Goal: Find specific page/section: Find specific page/section

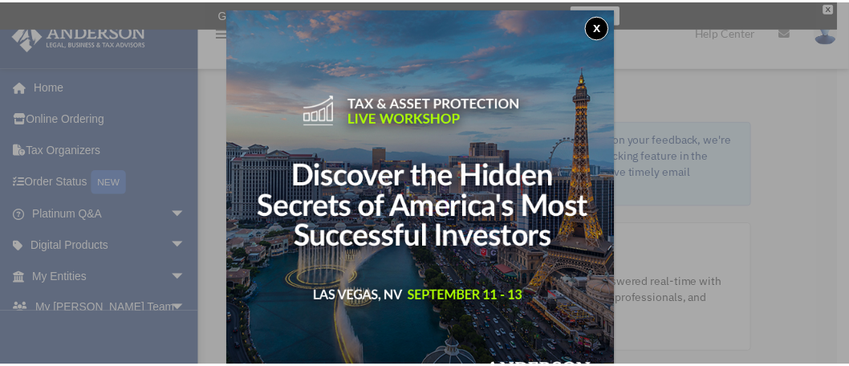
scroll to position [8, 0]
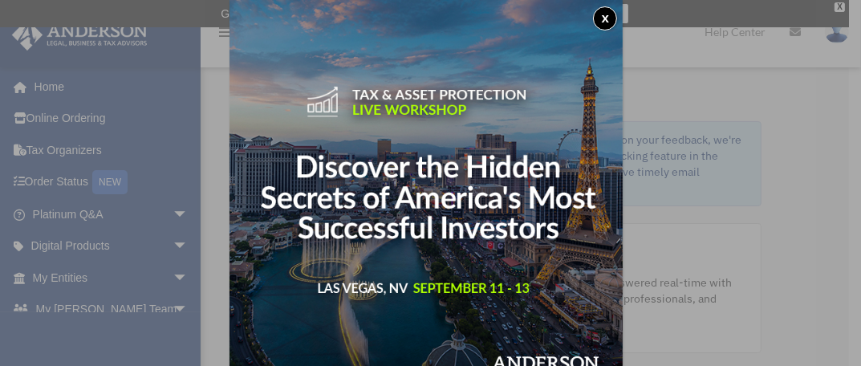
click at [605, 16] on button "x" at bounding box center [605, 18] width 24 height 24
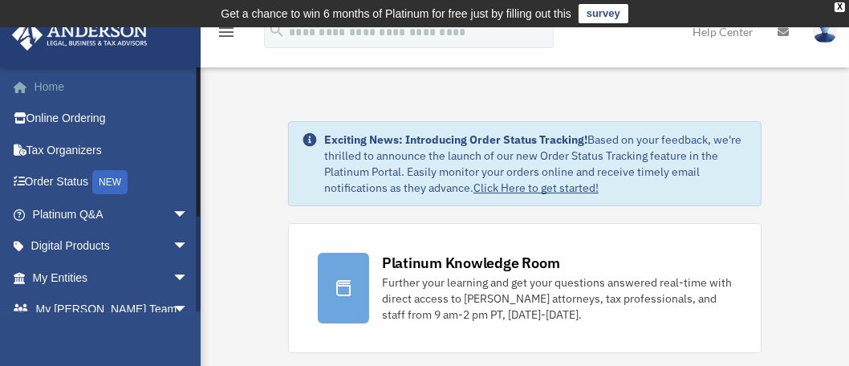
click at [50, 83] on link "Home" at bounding box center [112, 87] width 202 height 32
click at [173, 274] on span "arrow_drop_down" at bounding box center [189, 278] width 32 height 33
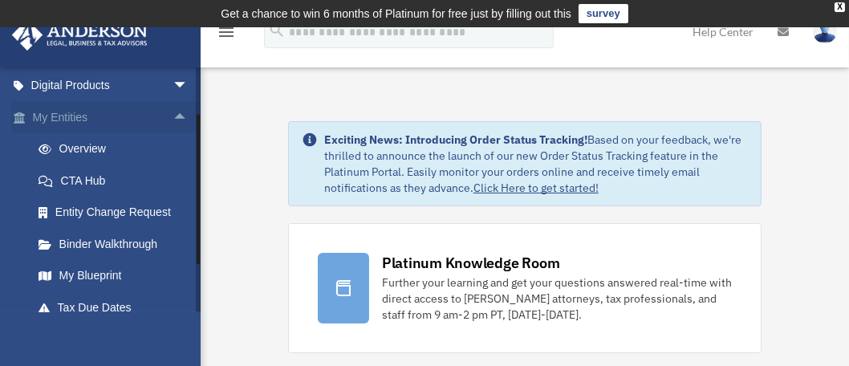
scroll to position [241, 0]
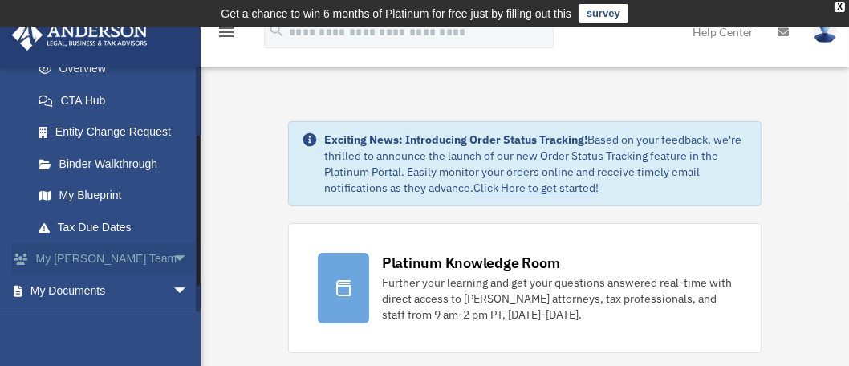
click at [173, 259] on span "arrow_drop_down" at bounding box center [189, 259] width 32 height 33
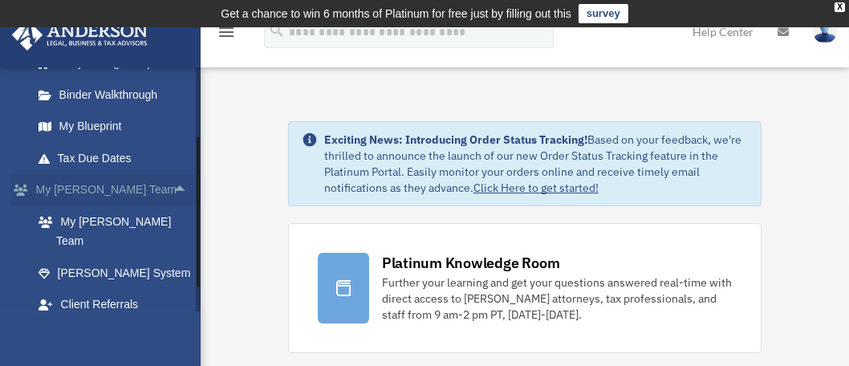
scroll to position [321, 0]
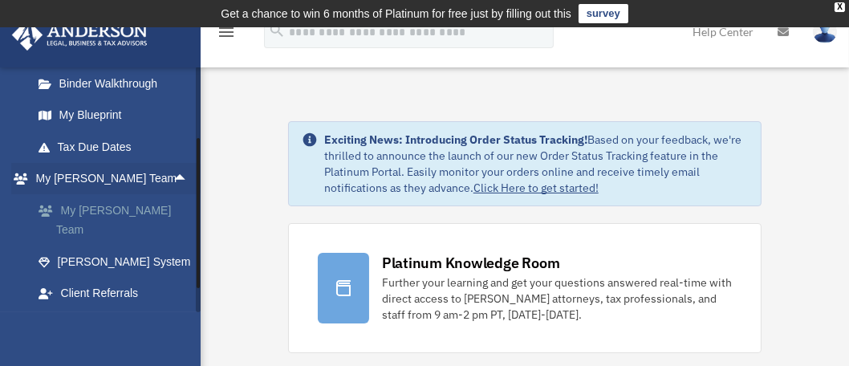
click at [133, 207] on link "My [PERSON_NAME] Team" at bounding box center [117, 219] width 190 height 51
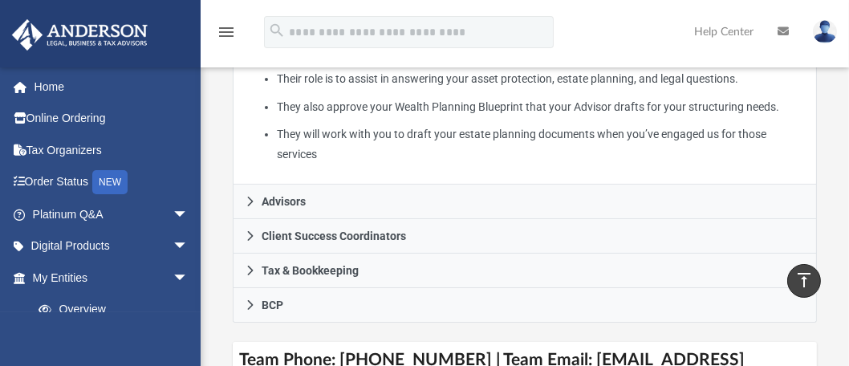
scroll to position [562, 0]
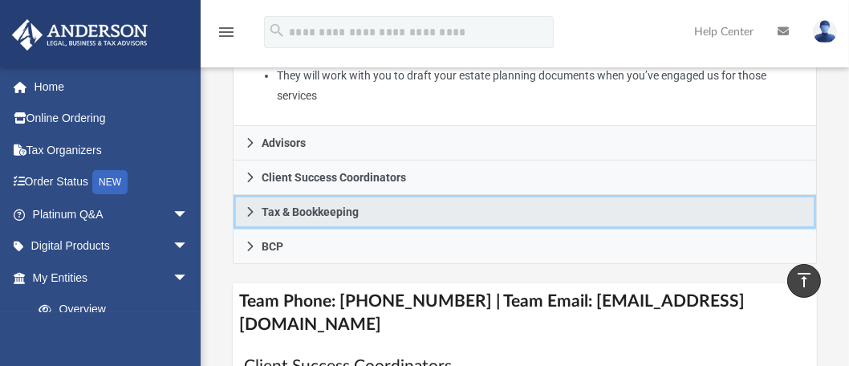
click at [307, 207] on span "Tax & Bookkeeping" at bounding box center [310, 211] width 97 height 11
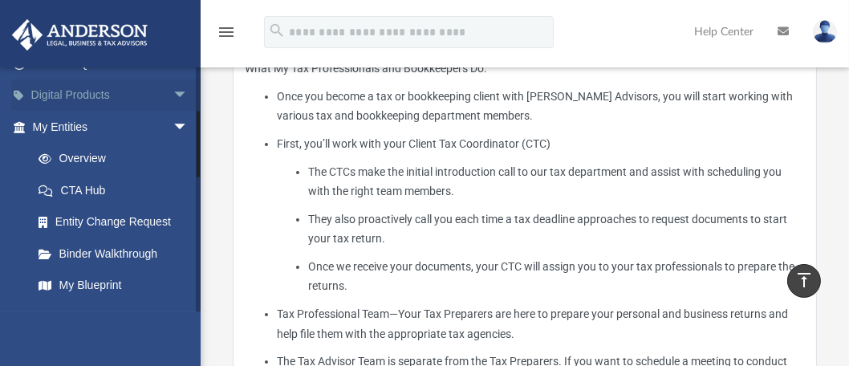
scroll to position [161, 0]
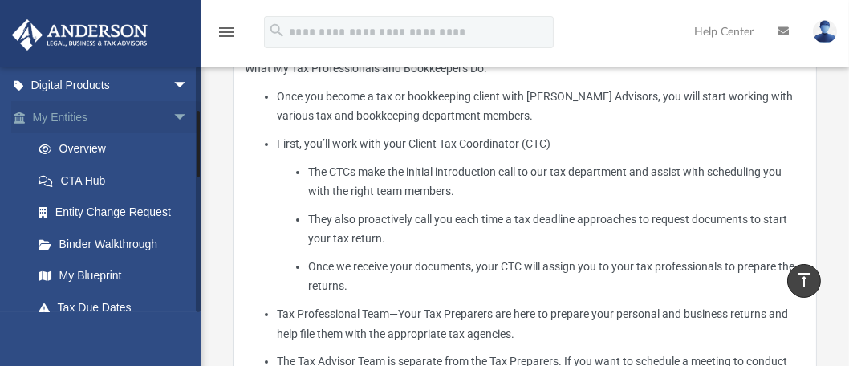
click at [173, 114] on span "arrow_drop_down" at bounding box center [189, 117] width 32 height 33
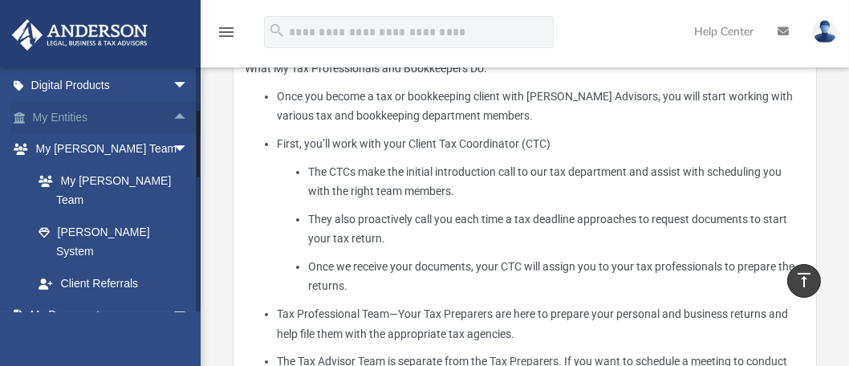
click at [173, 114] on span "arrow_drop_up" at bounding box center [189, 117] width 32 height 33
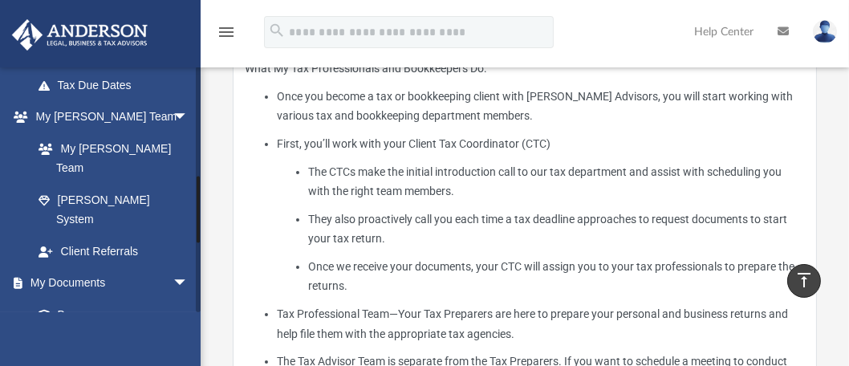
scroll to position [401, 0]
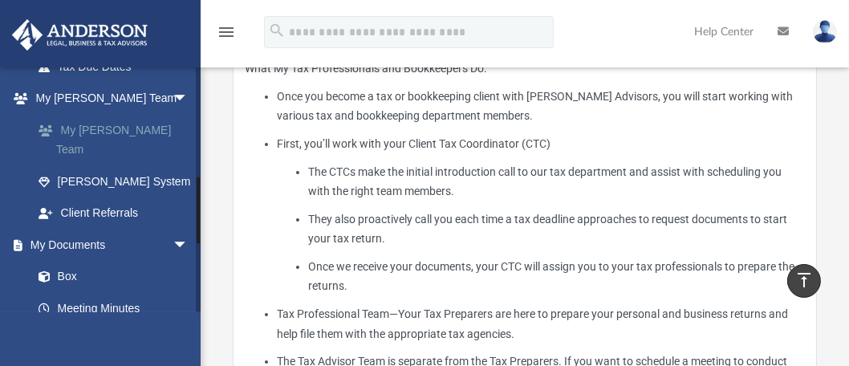
drag, startPoint x: 115, startPoint y: 126, endPoint x: 126, endPoint y: 115, distance: 15.9
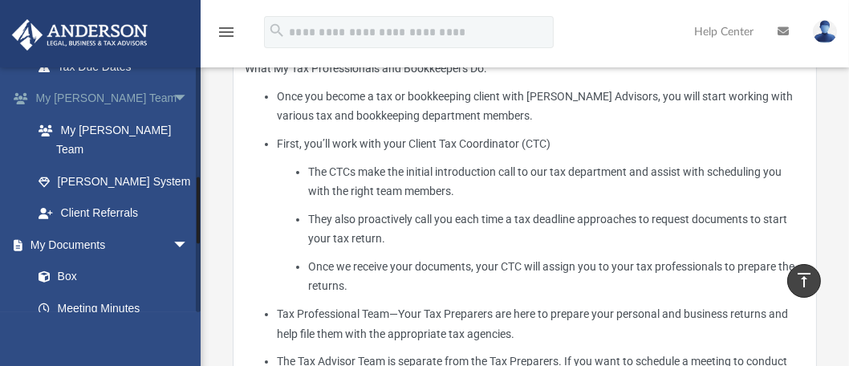
drag, startPoint x: 126, startPoint y: 115, endPoint x: 121, endPoint y: 107, distance: 9.4
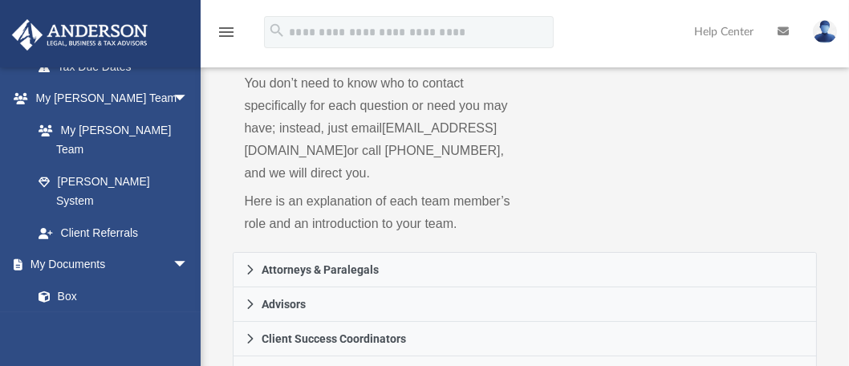
scroll to position [241, 0]
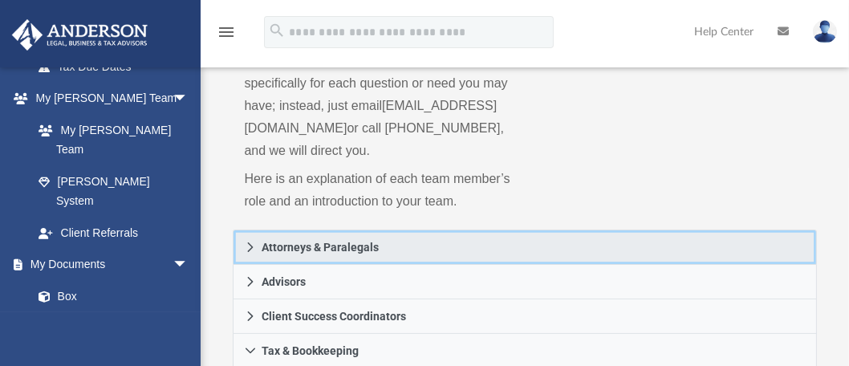
click at [347, 248] on span "Attorneys & Paralegals" at bounding box center [320, 247] width 117 height 11
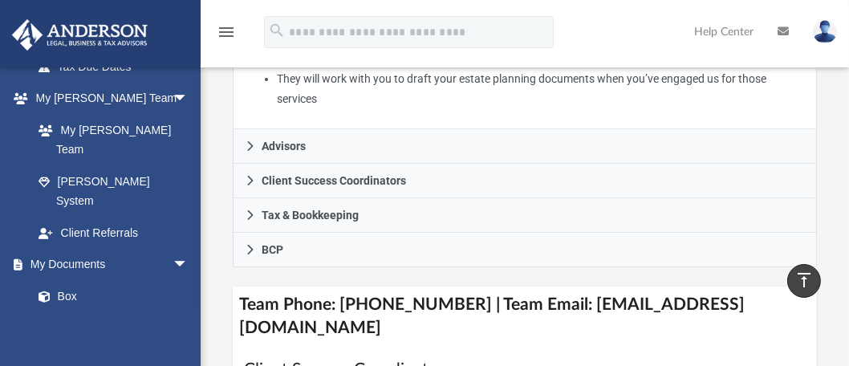
scroll to position [562, 0]
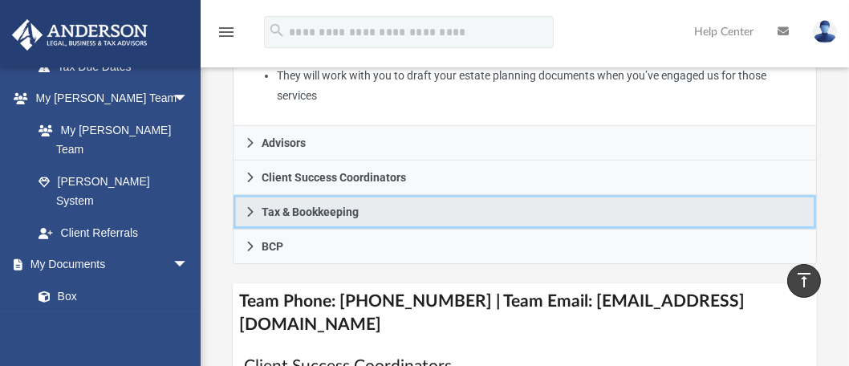
click at [334, 211] on span "Tax & Bookkeeping" at bounding box center [310, 211] width 97 height 11
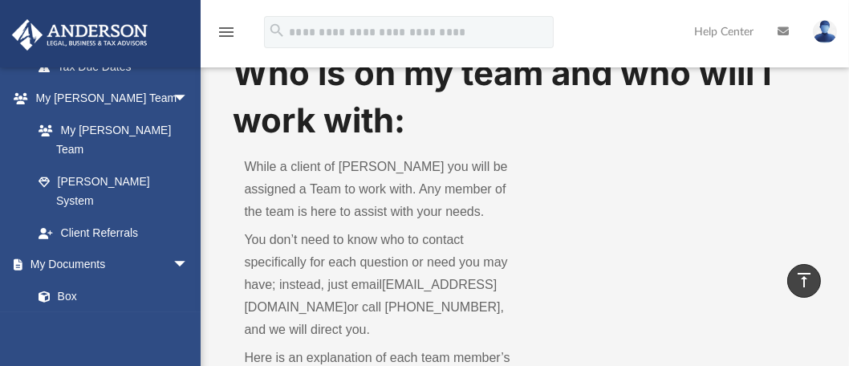
scroll to position [0, 0]
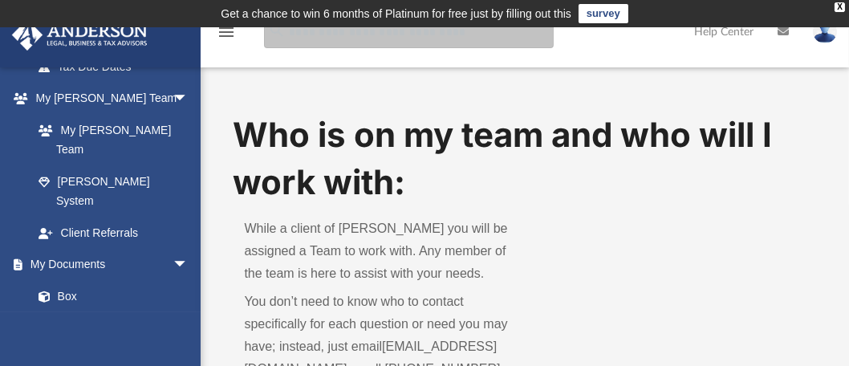
click at [337, 37] on input "search" at bounding box center [409, 32] width 290 height 32
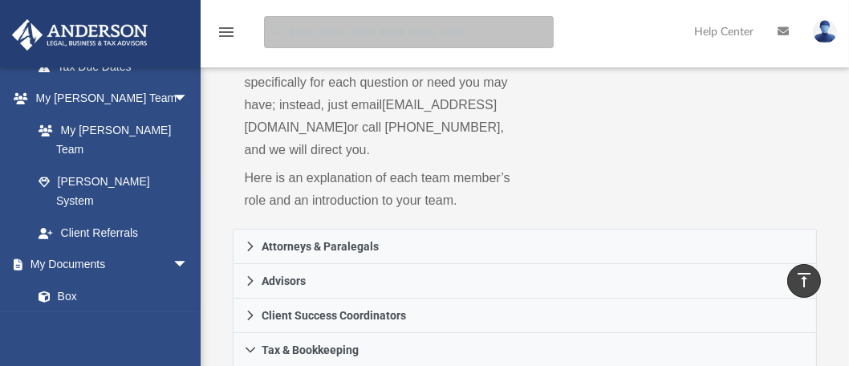
scroll to position [241, 0]
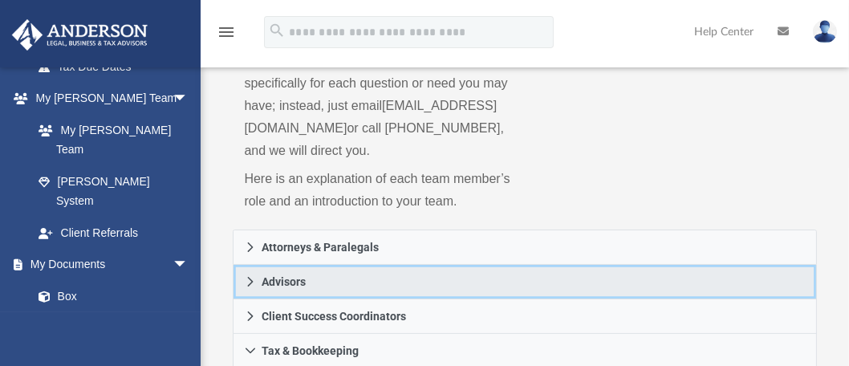
click at [320, 283] on link "Advisors" at bounding box center [525, 282] width 584 height 35
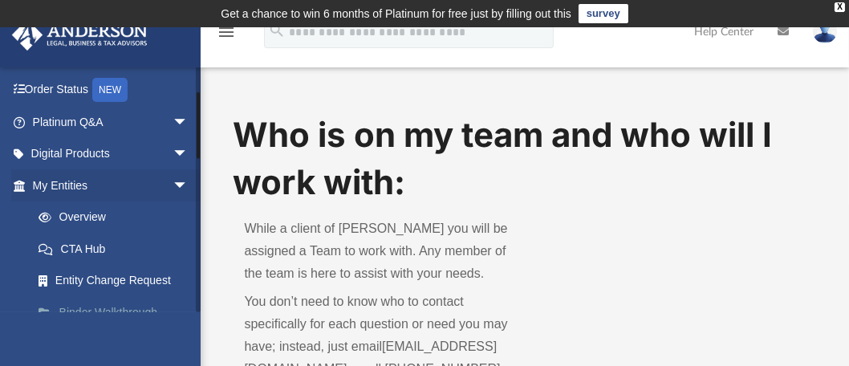
scroll to position [80, 0]
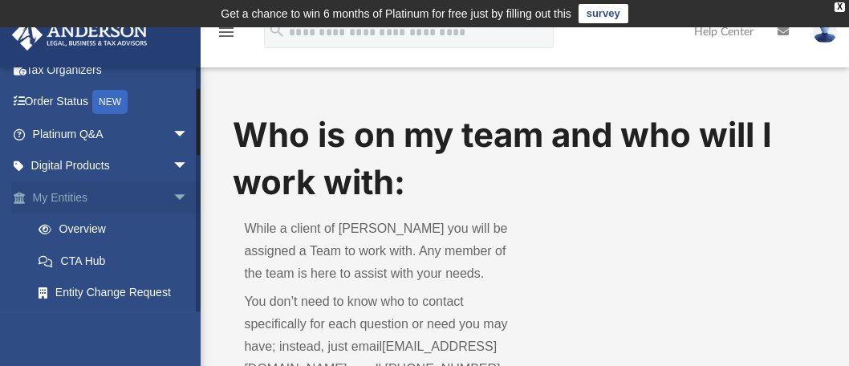
click at [69, 198] on link "My Entities arrow_drop_down" at bounding box center [112, 197] width 202 height 32
click at [87, 228] on link "Overview" at bounding box center [117, 230] width 190 height 32
